Goal: Communication & Community: Answer question/provide support

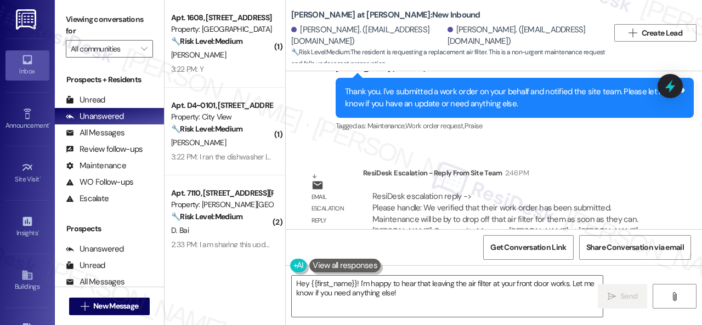
scroll to position [1109, 0]
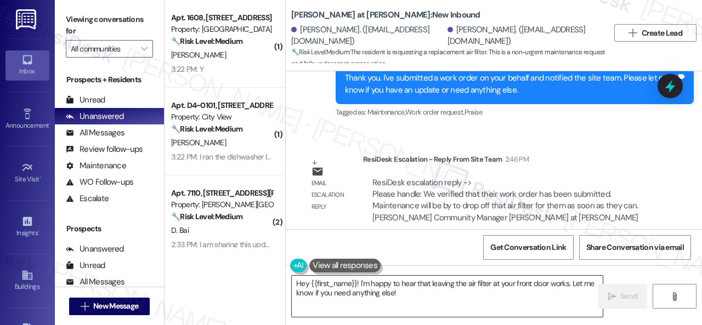
click at [407, 293] on textarea "Hey {{first_name}}! I'm happy to hear that leaving the air filter at your front…" at bounding box center [447, 296] width 311 height 41
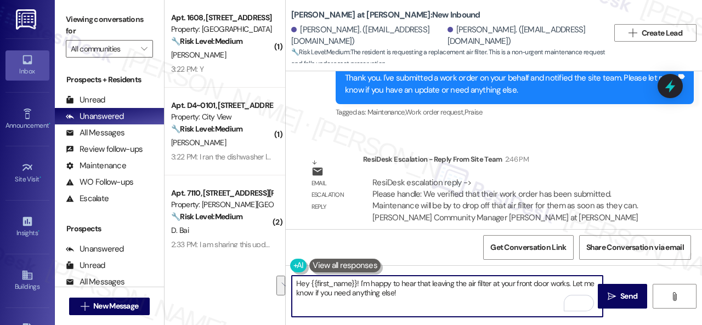
drag, startPoint x: 310, startPoint y: 285, endPoint x: 416, endPoint y: 293, distance: 106.1
click at [416, 293] on textarea "Hey {{first_name}}! I'm happy to hear that leaving the air filter at your front…" at bounding box center [447, 296] width 311 height 41
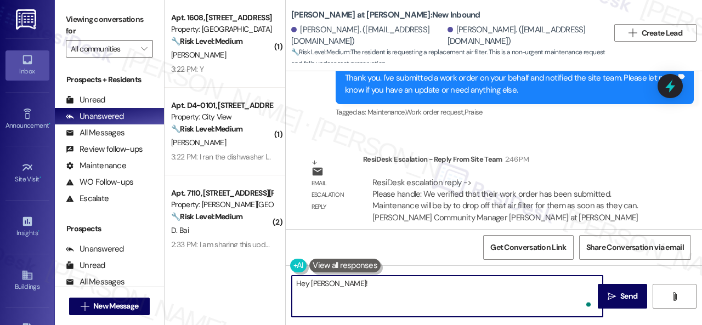
paste textarea "Maintenance will be by to drop off that air filter for them as soon as they can."
type textarea "Hey [PERSON_NAME]! Maintenance will be by to drop off that air filter for them …"
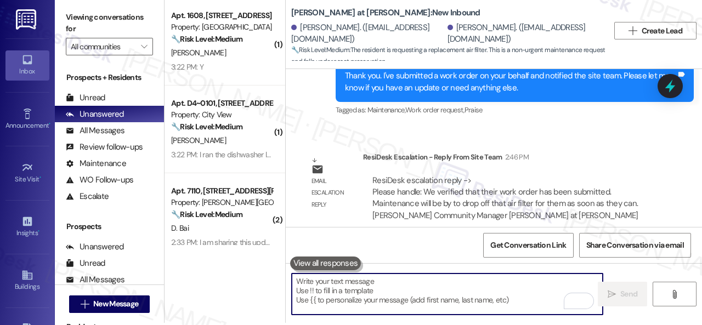
scroll to position [3, 0]
